Goal: Task Accomplishment & Management: Manage account settings

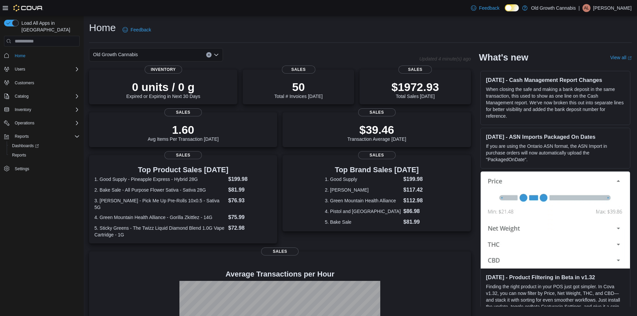
click at [618, 7] on p "[PERSON_NAME]" at bounding box center [612, 8] width 38 height 8
click at [598, 64] on button "Sign Out" at bounding box center [598, 66] width 62 height 11
